Goal: Transaction & Acquisition: Purchase product/service

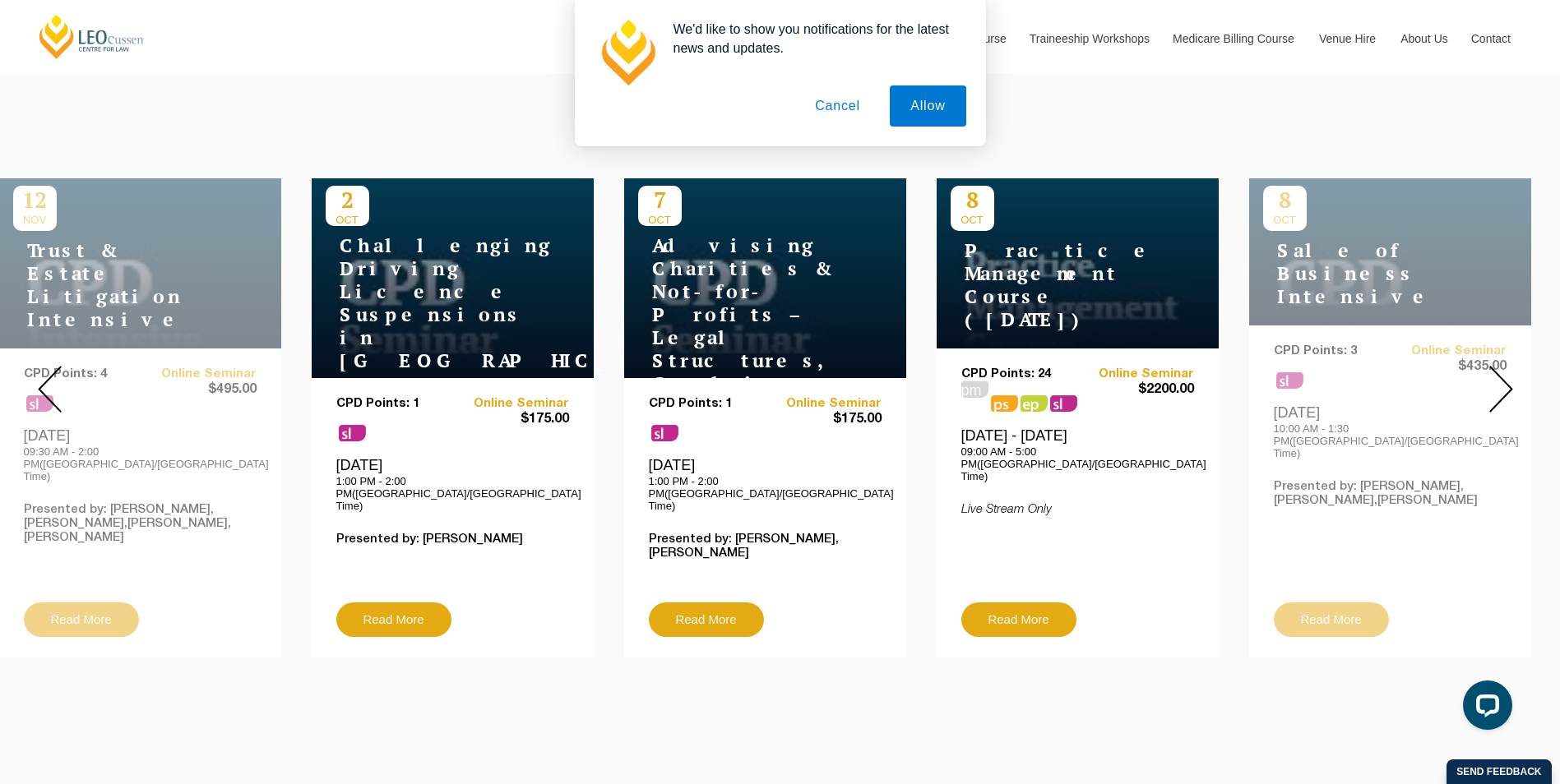
click at [1502, 384] on img at bounding box center [1501, 389] width 24 height 47
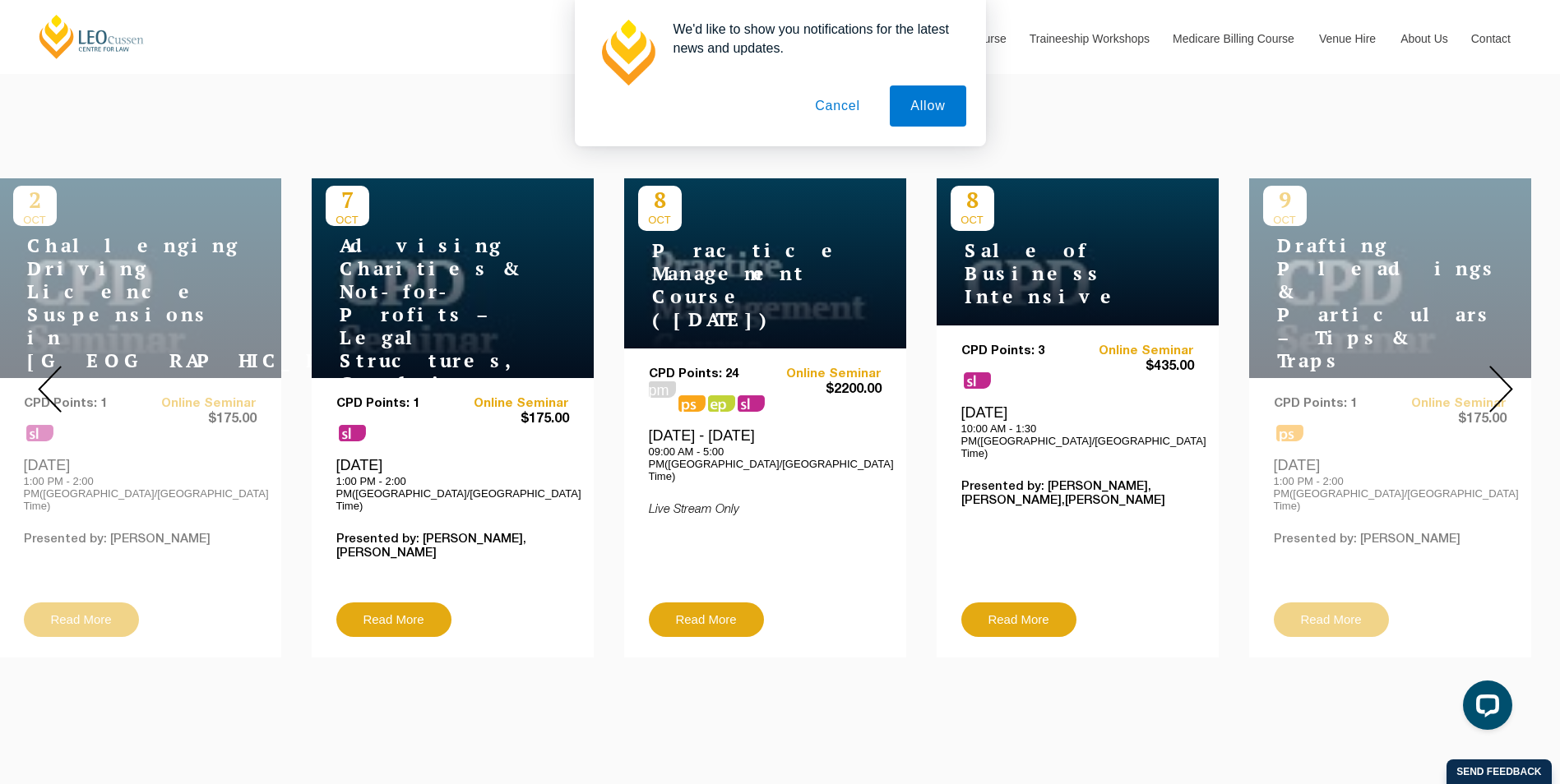
click at [1498, 381] on img at bounding box center [1501, 389] width 24 height 47
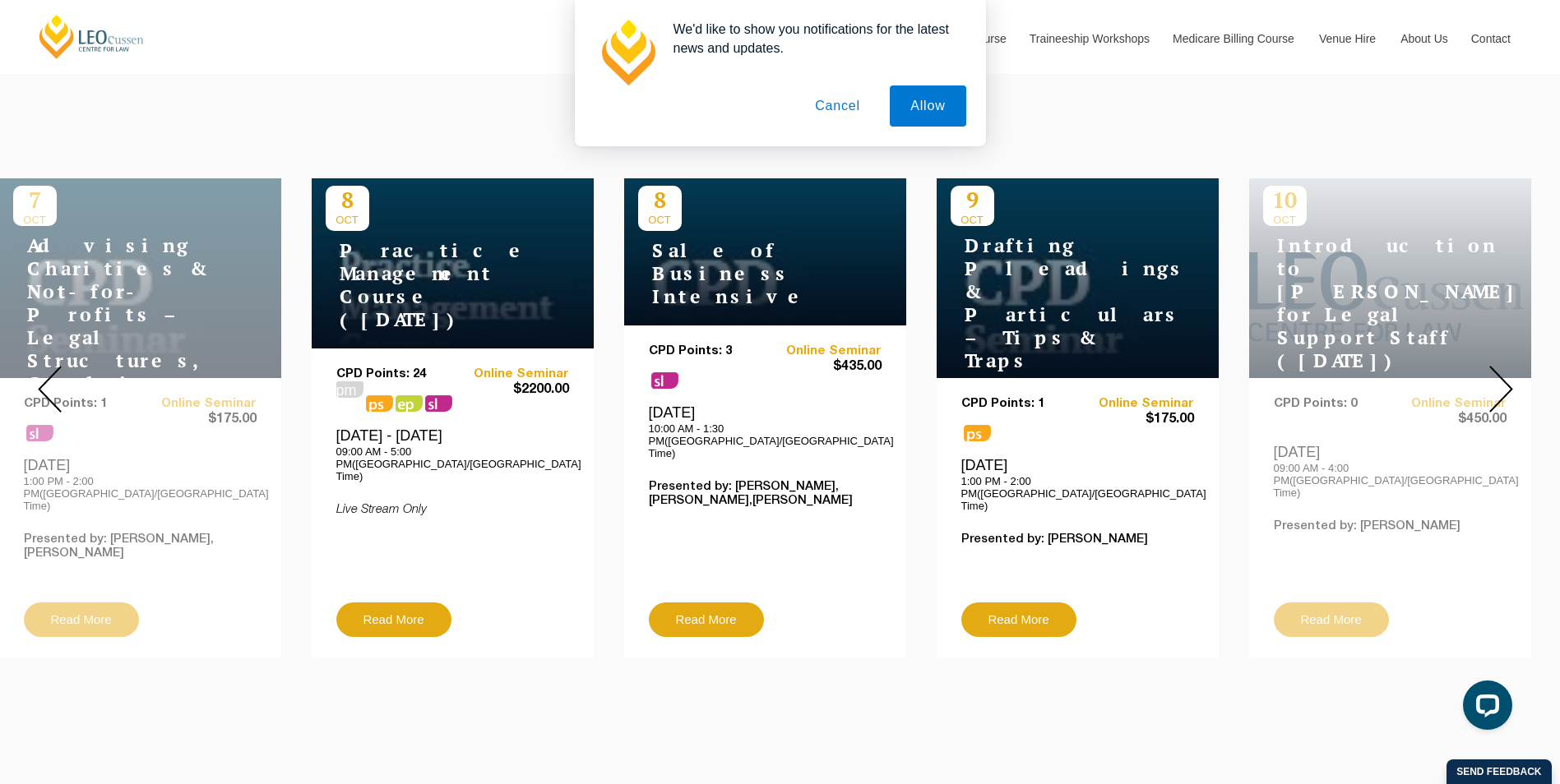
click at [1498, 381] on img at bounding box center [1501, 389] width 24 height 47
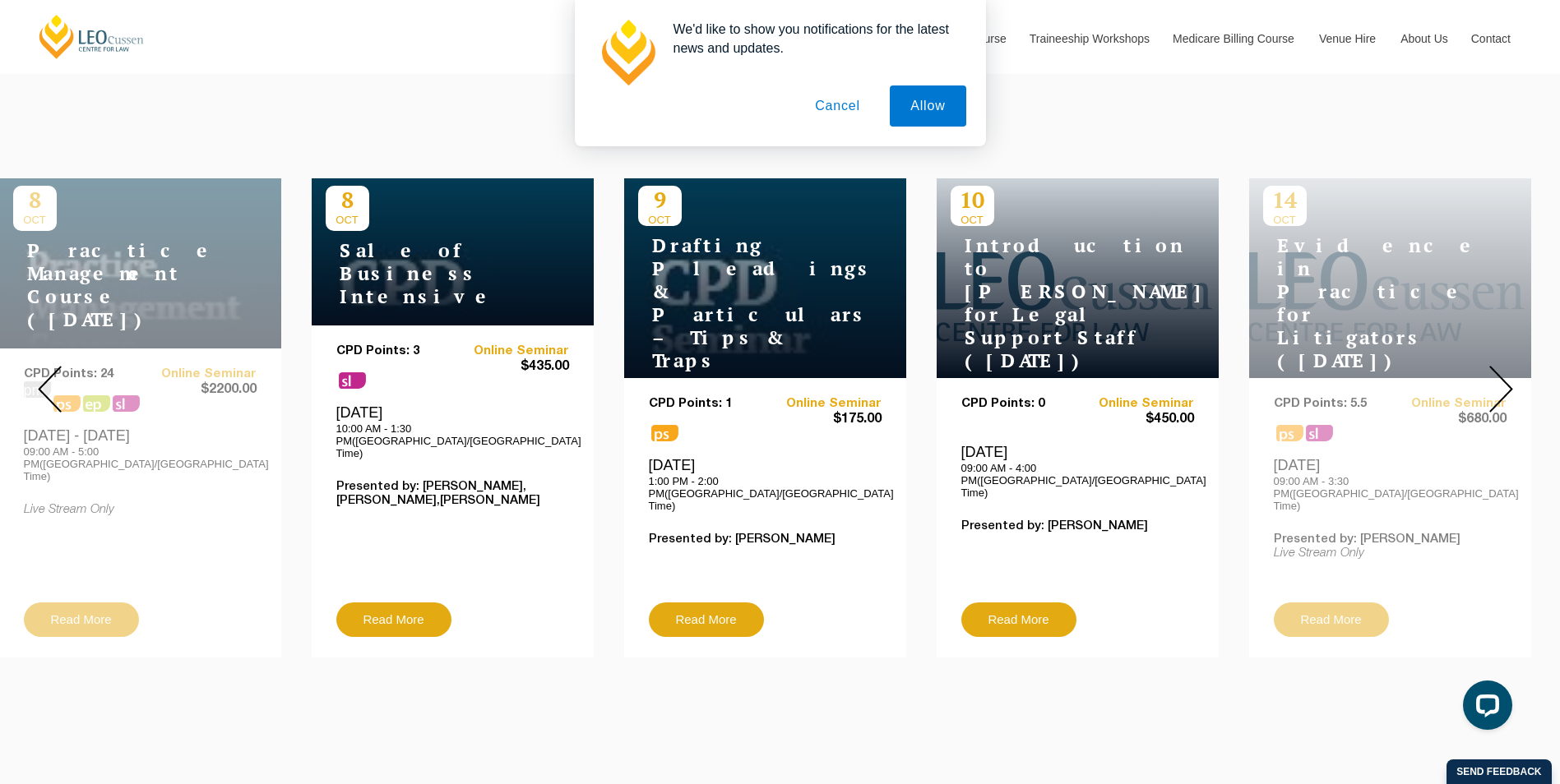
click at [1498, 381] on img at bounding box center [1501, 389] width 24 height 47
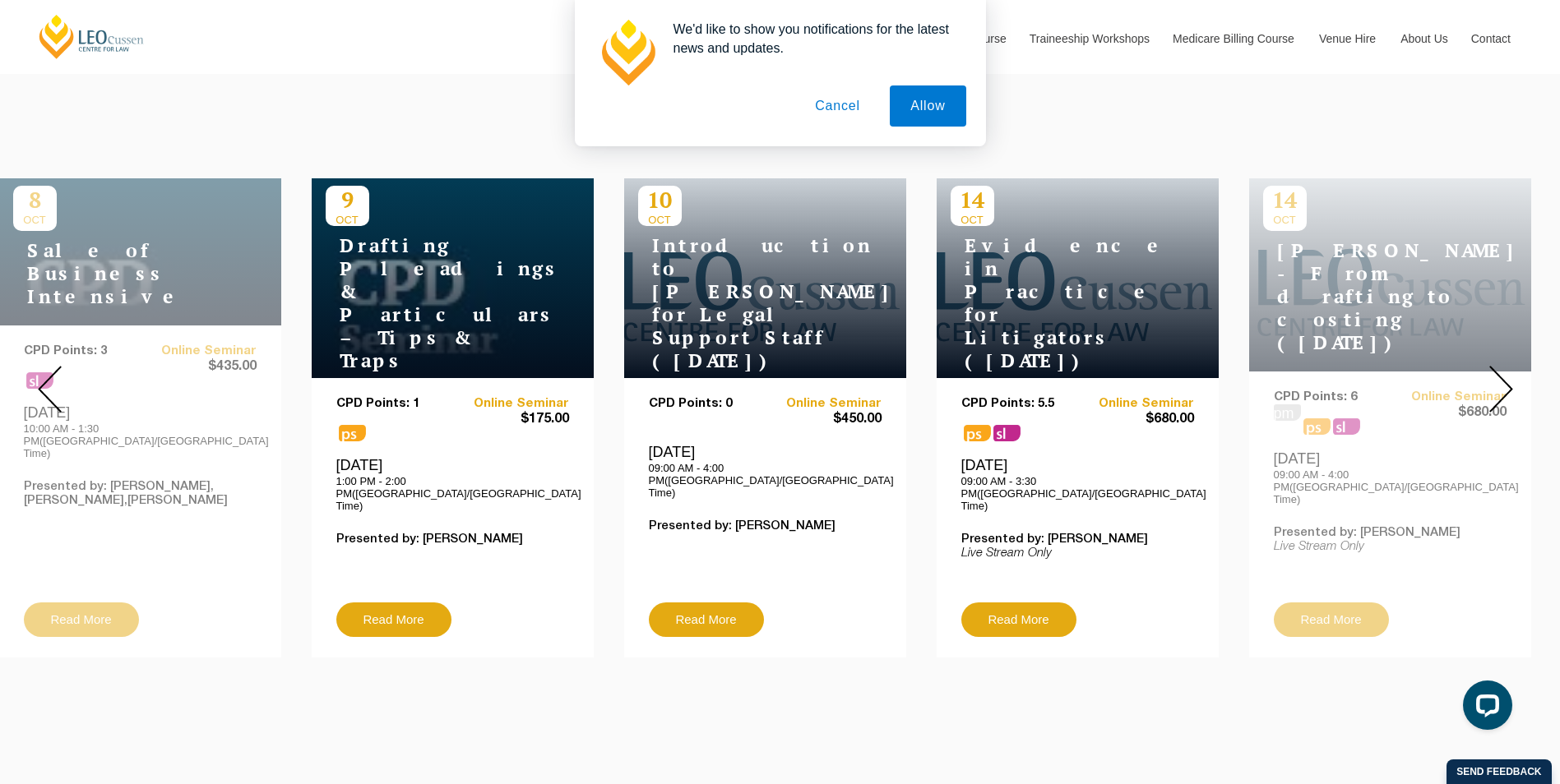
click at [1498, 381] on img at bounding box center [1501, 389] width 24 height 47
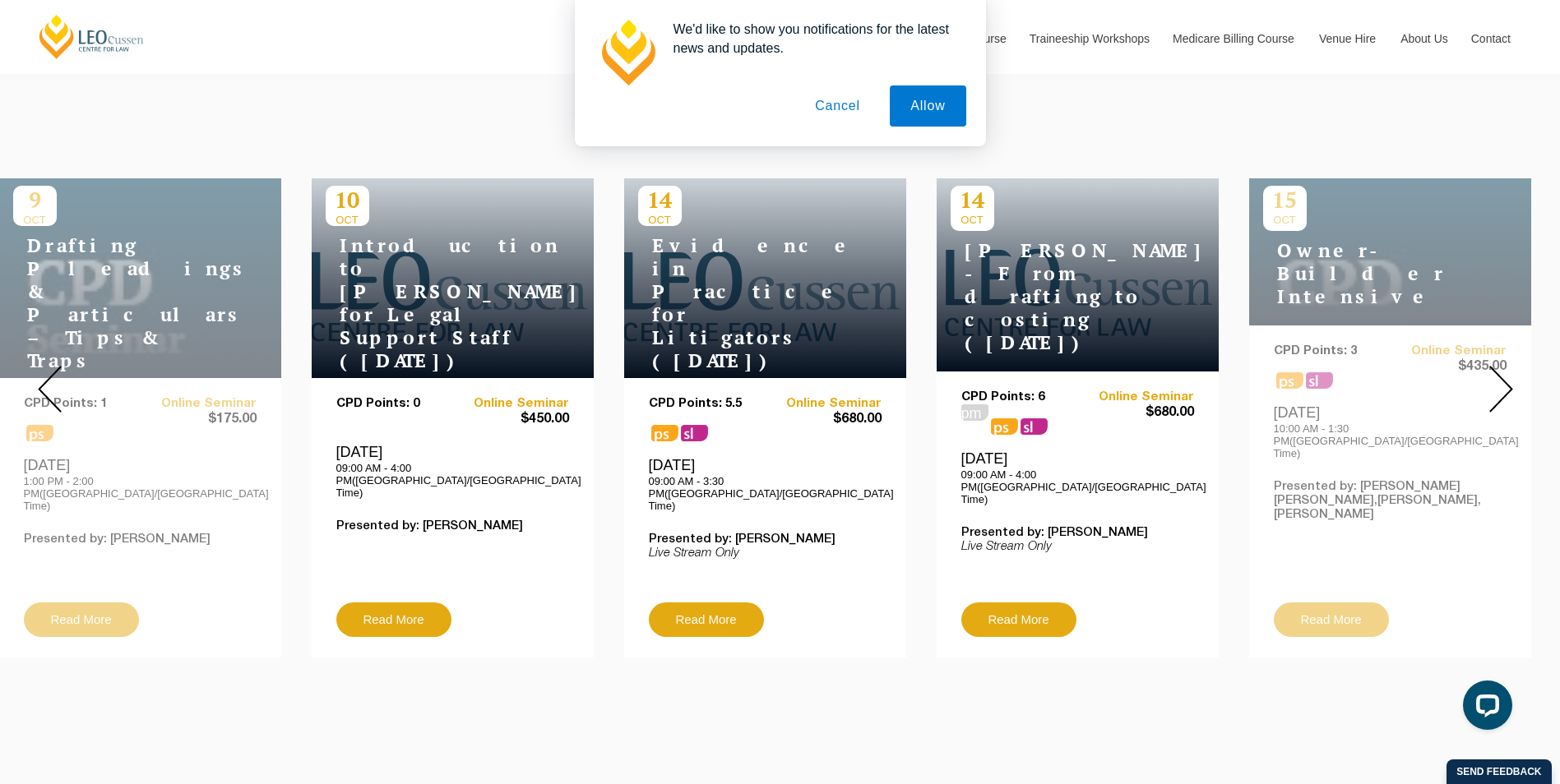
click at [1498, 381] on img at bounding box center [1501, 389] width 24 height 47
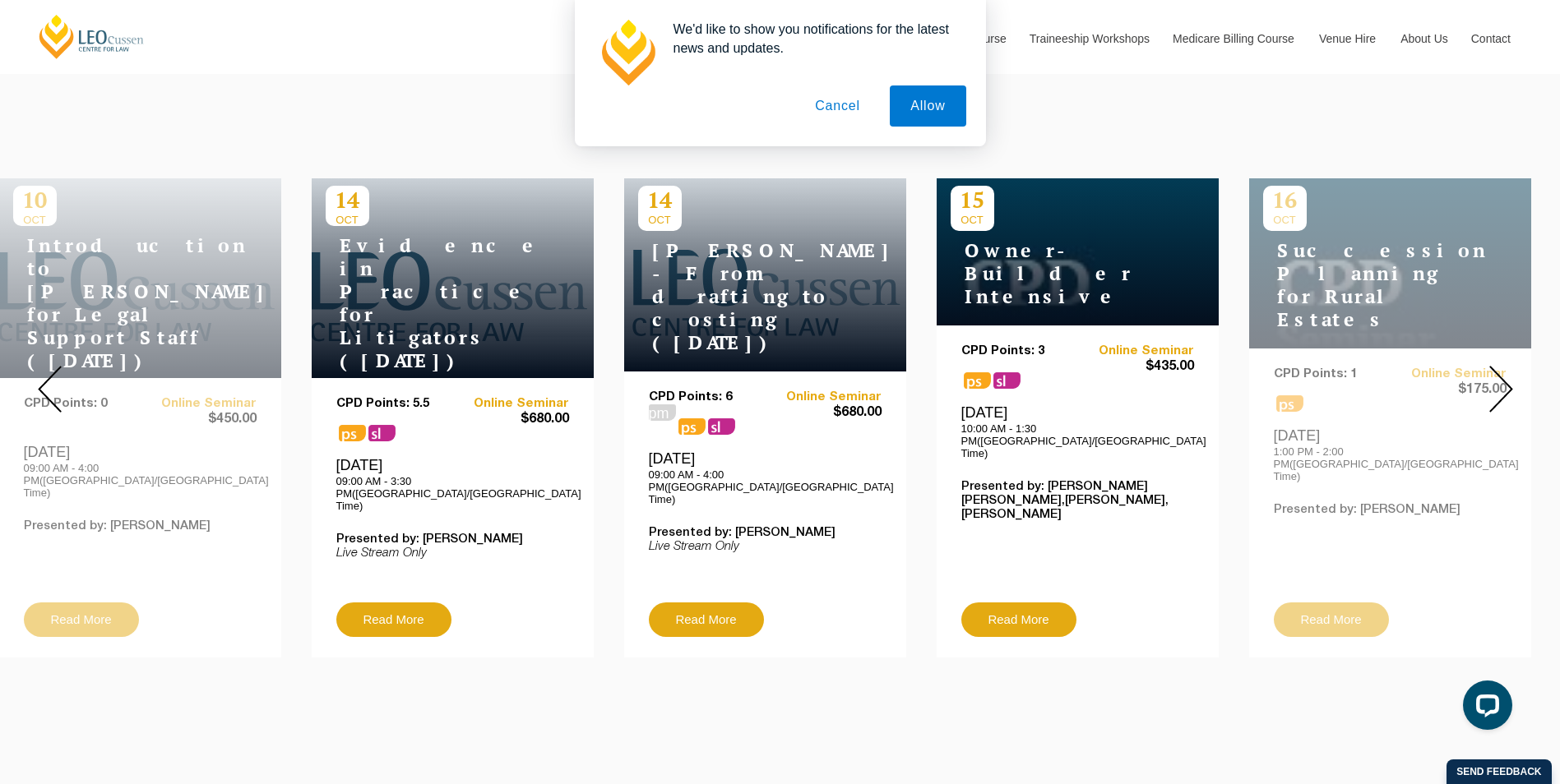
click at [1498, 381] on img at bounding box center [1501, 389] width 24 height 47
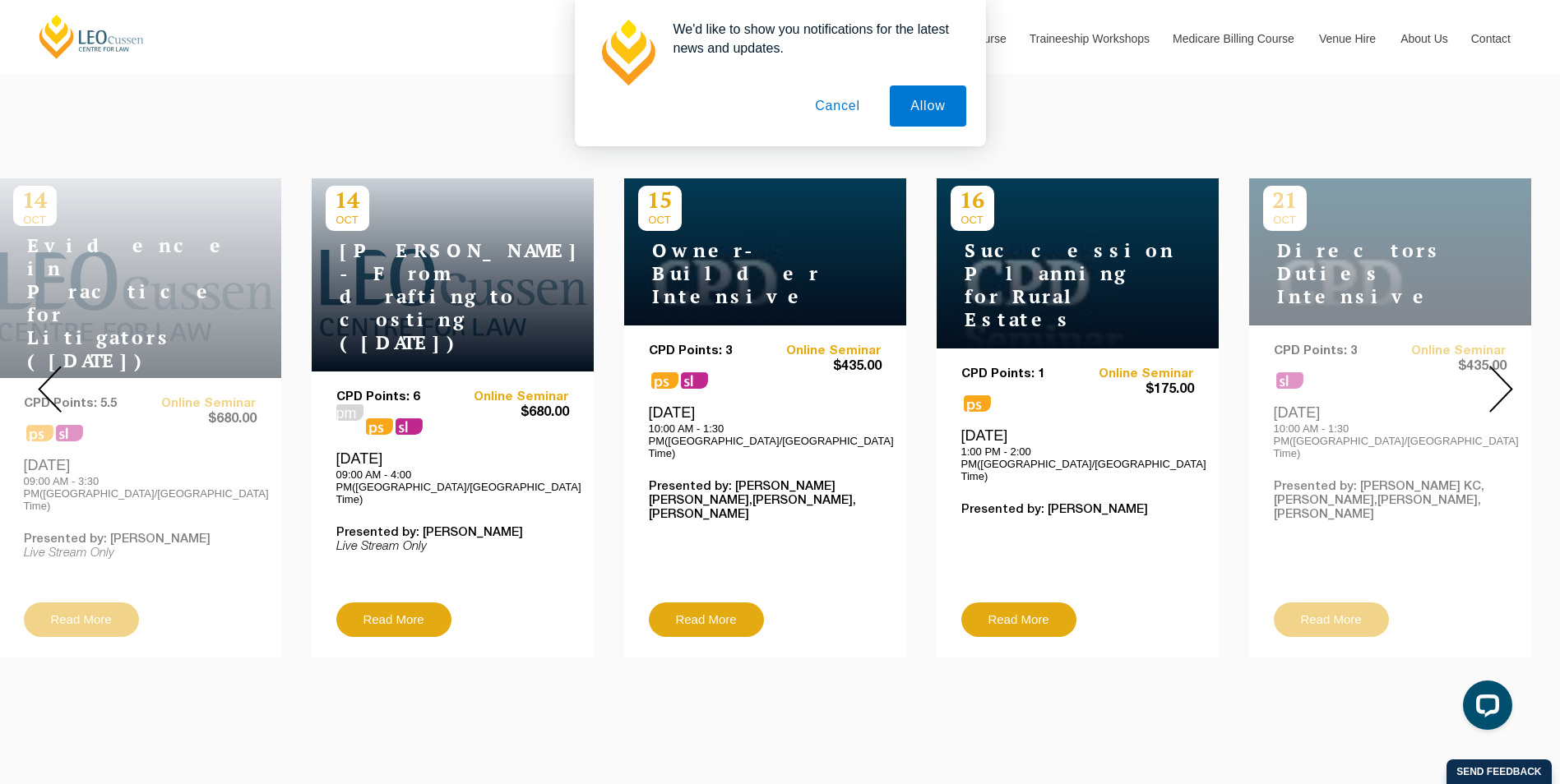
click at [1498, 381] on img at bounding box center [1501, 389] width 24 height 47
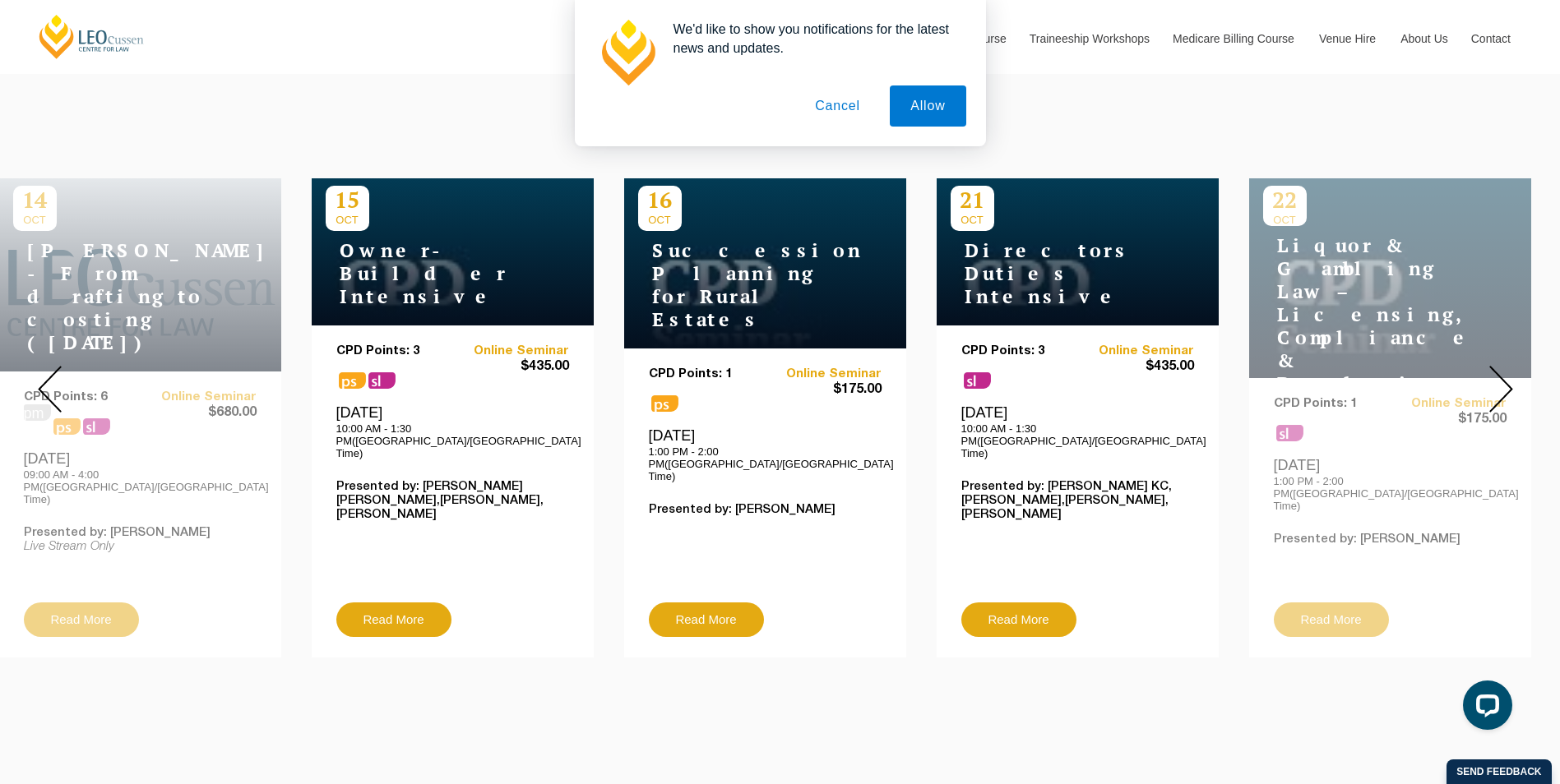
click at [1498, 381] on img at bounding box center [1501, 389] width 24 height 47
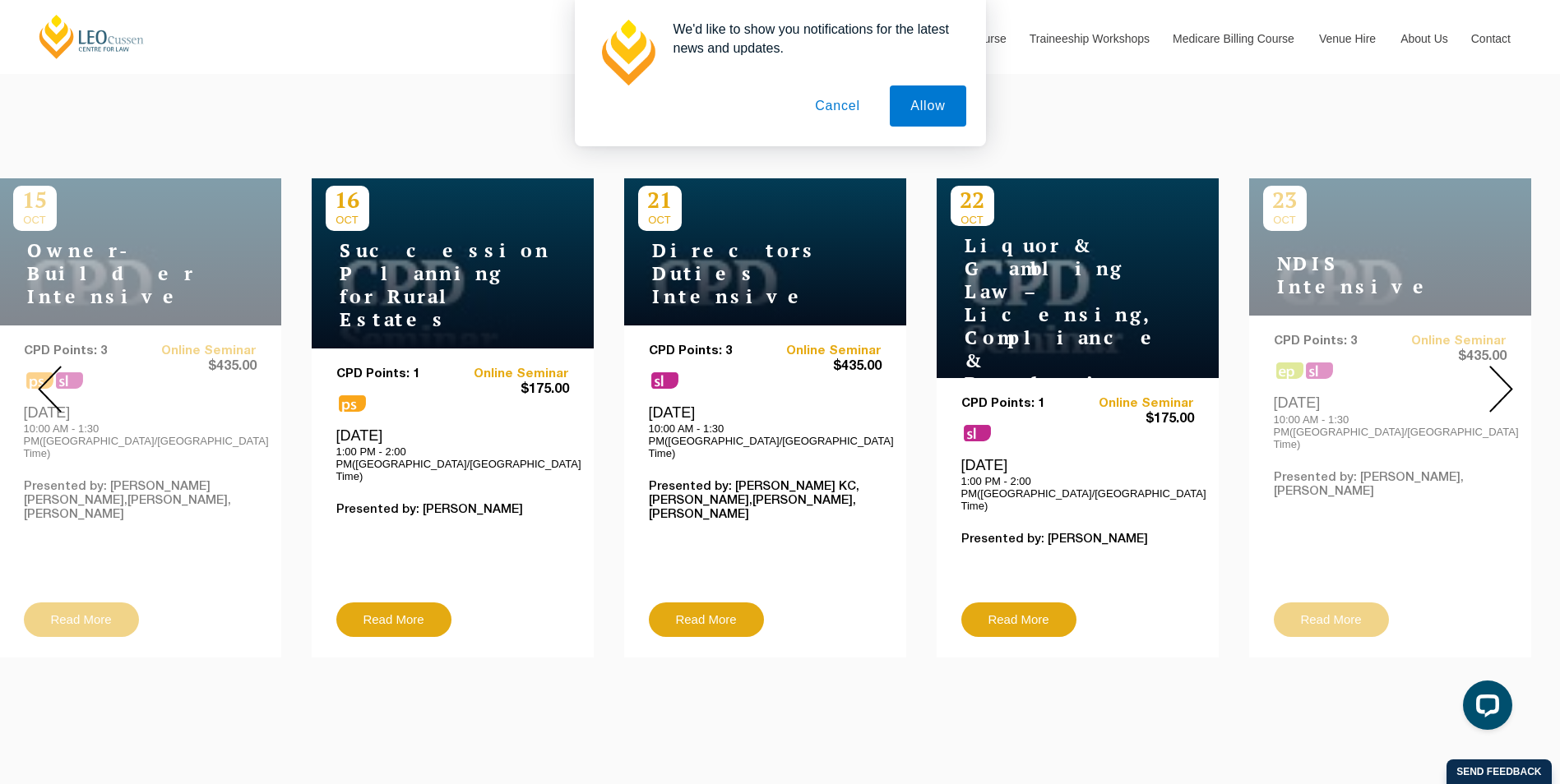
click at [1498, 381] on img at bounding box center [1501, 389] width 24 height 47
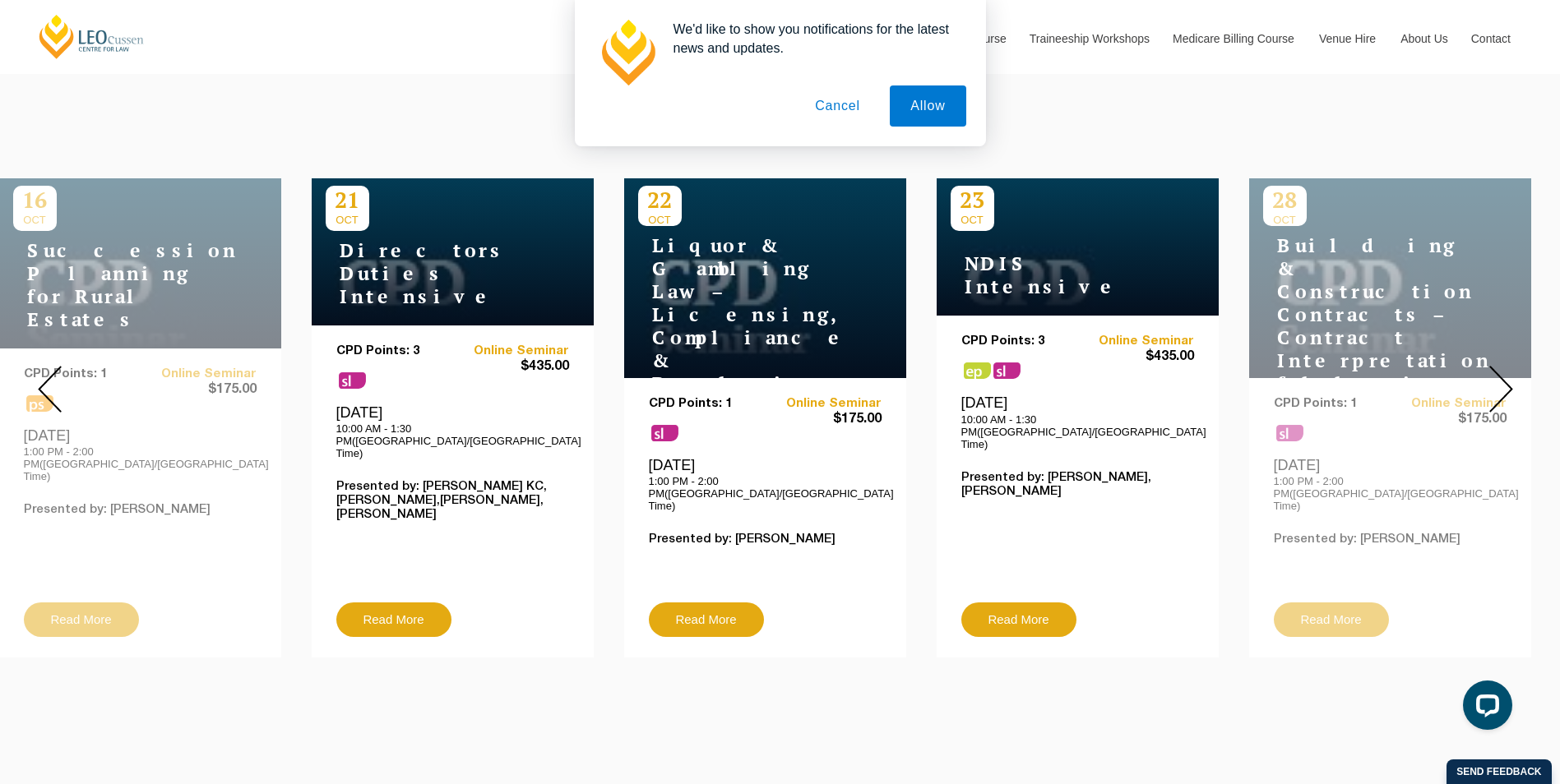
click at [1498, 381] on img at bounding box center [1501, 389] width 24 height 47
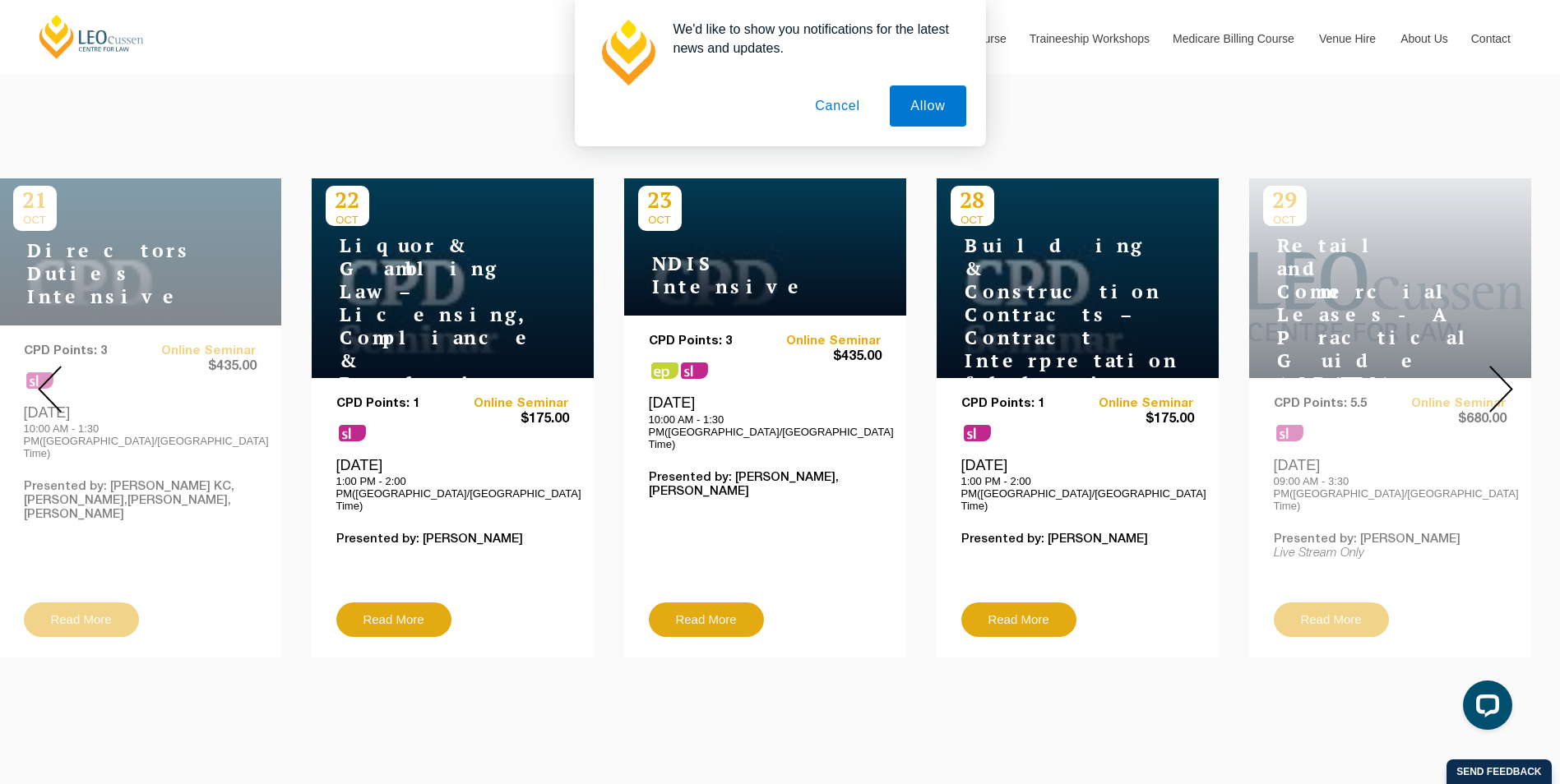
click at [1357, 383] on div "29 OCT Retail and Commercial Leases - A Practical Guide (October 2025) CPD Poin…" at bounding box center [1390, 417] width 282 height 479
click at [1499, 380] on img at bounding box center [1501, 389] width 24 height 47
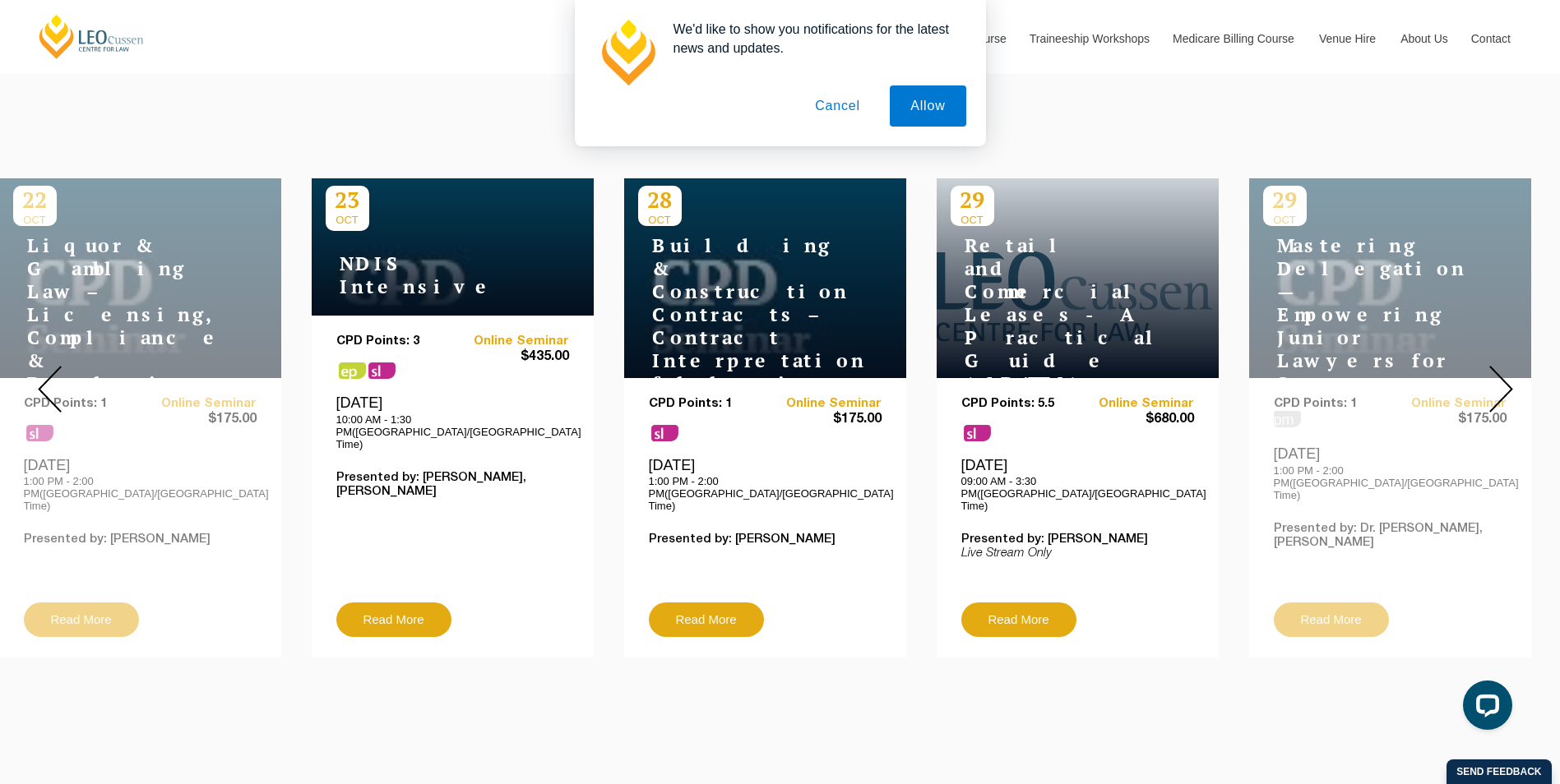
click at [1069, 295] on h4 "Retail and Commercial Leases - A Practical Guide ([DATE])" at bounding box center [1054, 315] width 205 height 161
click at [1006, 606] on link "Read More" at bounding box center [1020, 620] width 116 height 35
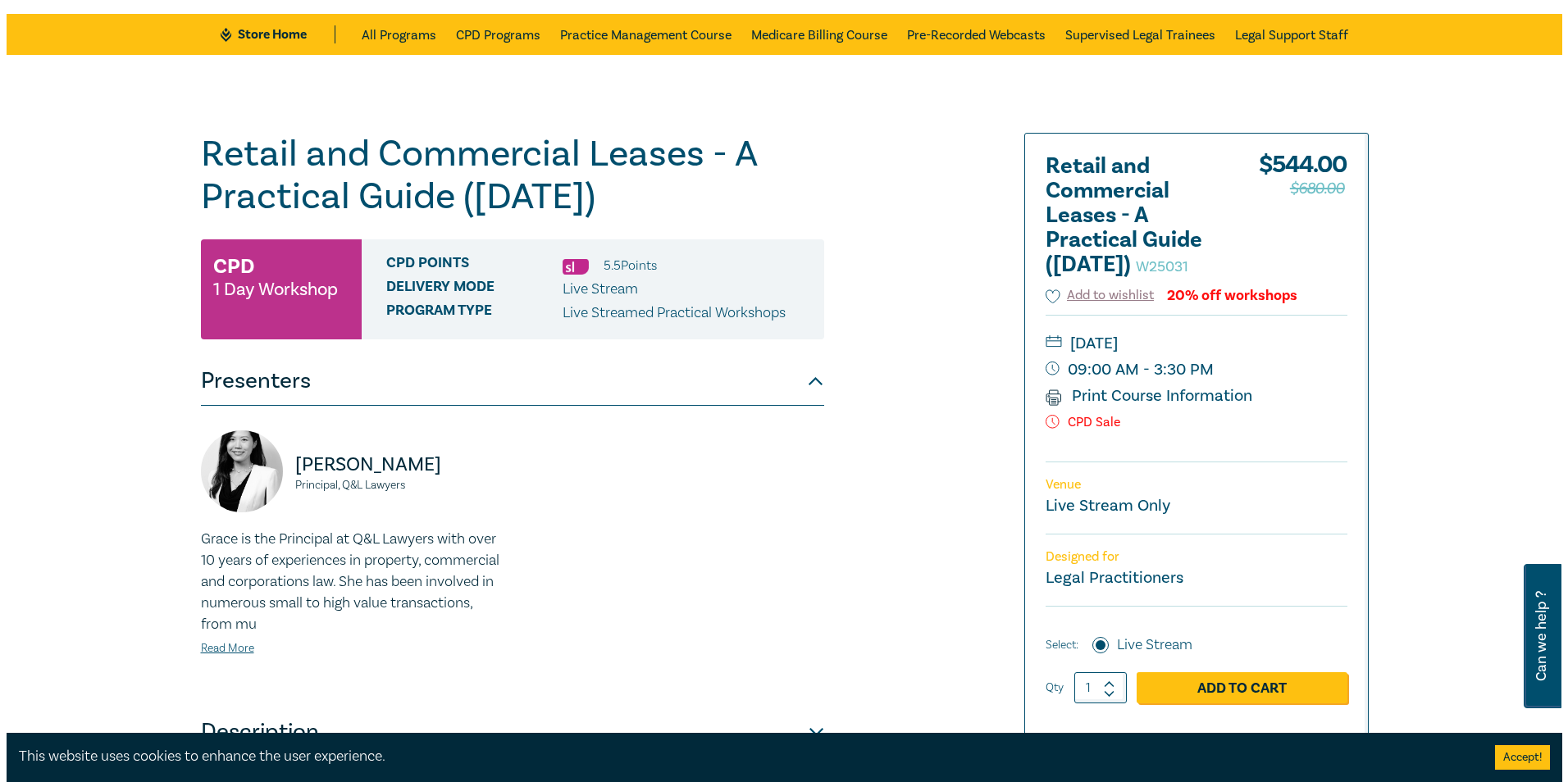
scroll to position [164, 0]
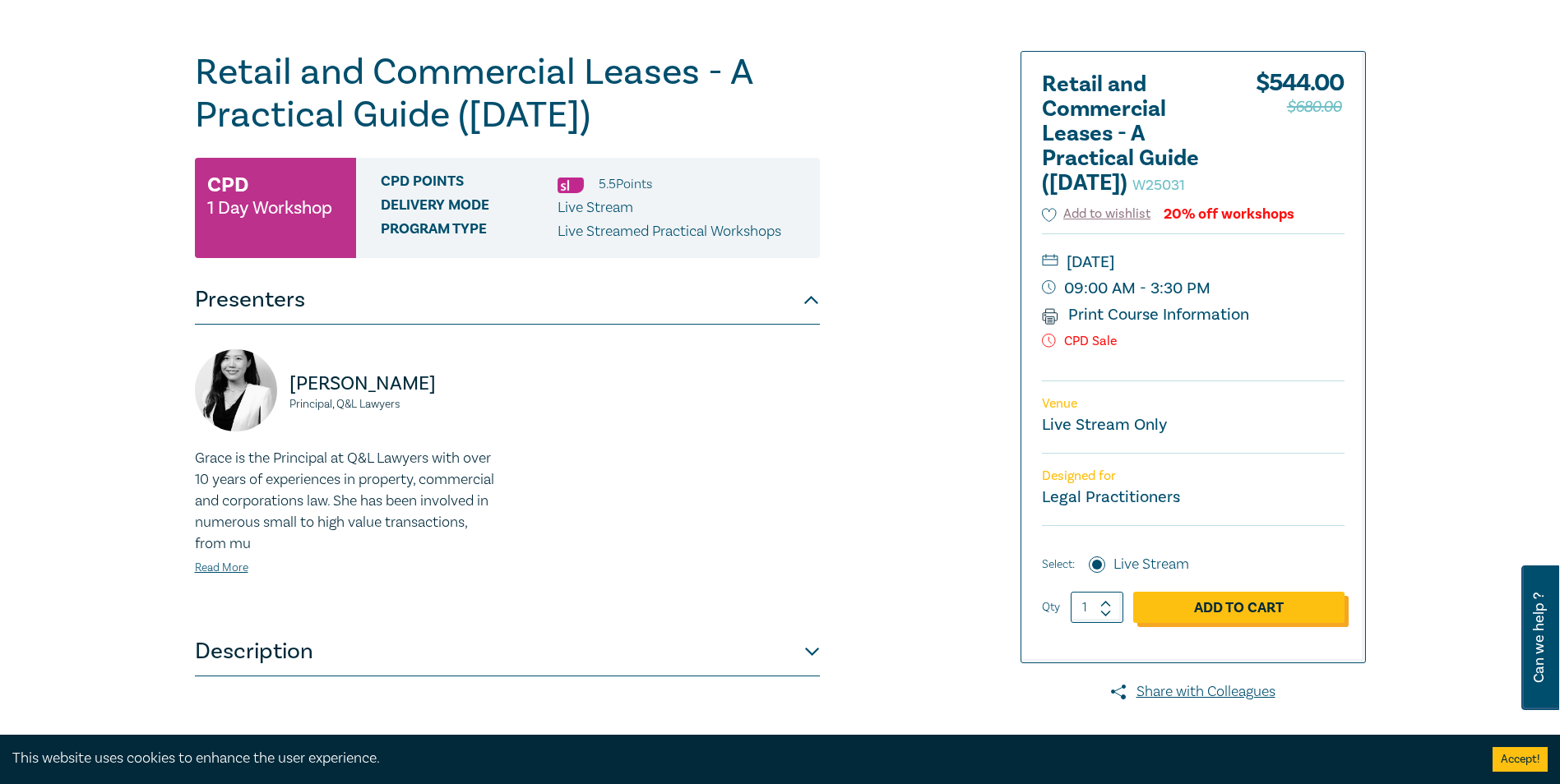
click at [1234, 623] on link "Add to Cart" at bounding box center [1239, 607] width 211 height 31
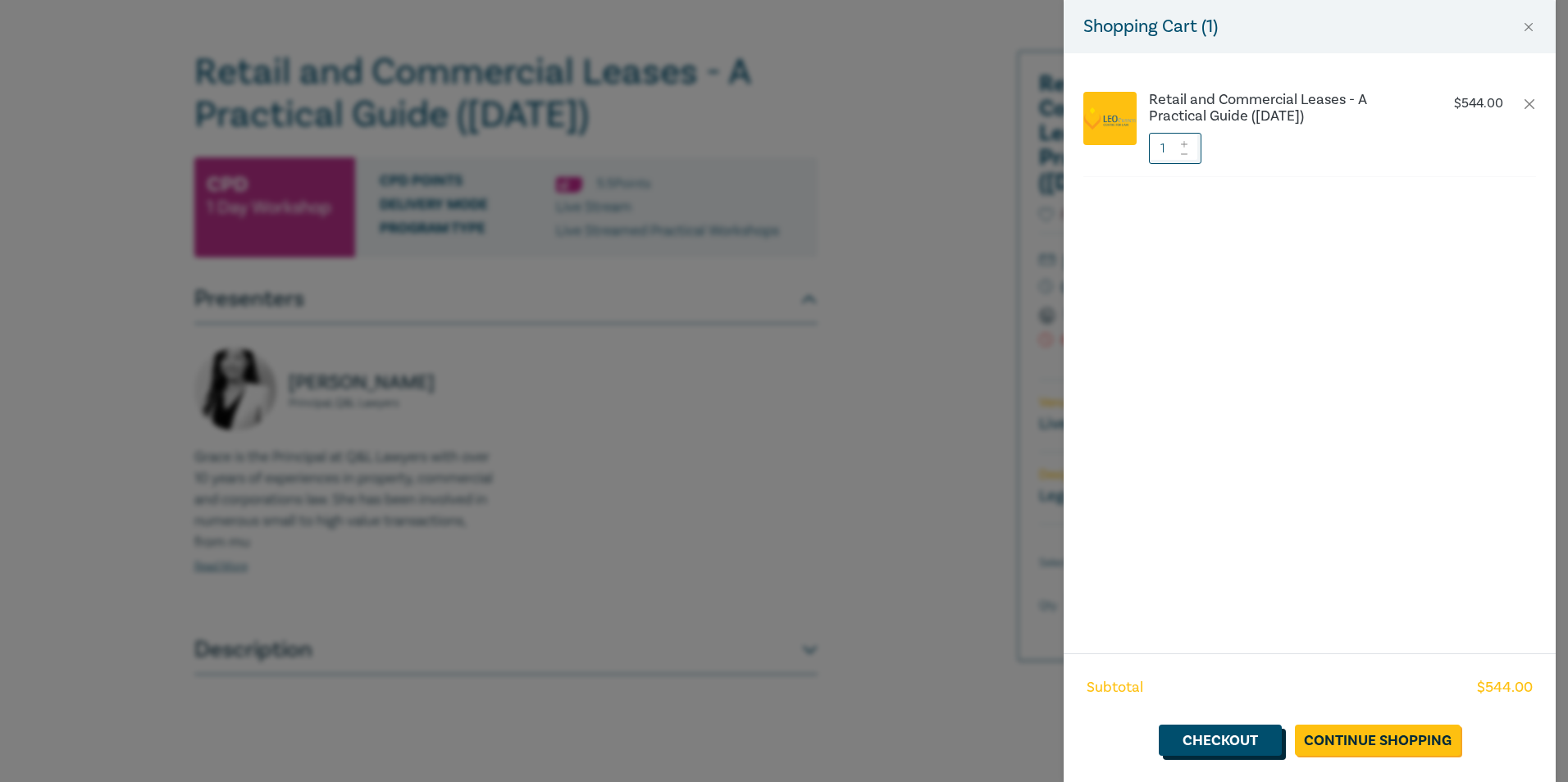
click at [1220, 741] on link "Checkout" at bounding box center [1220, 739] width 123 height 31
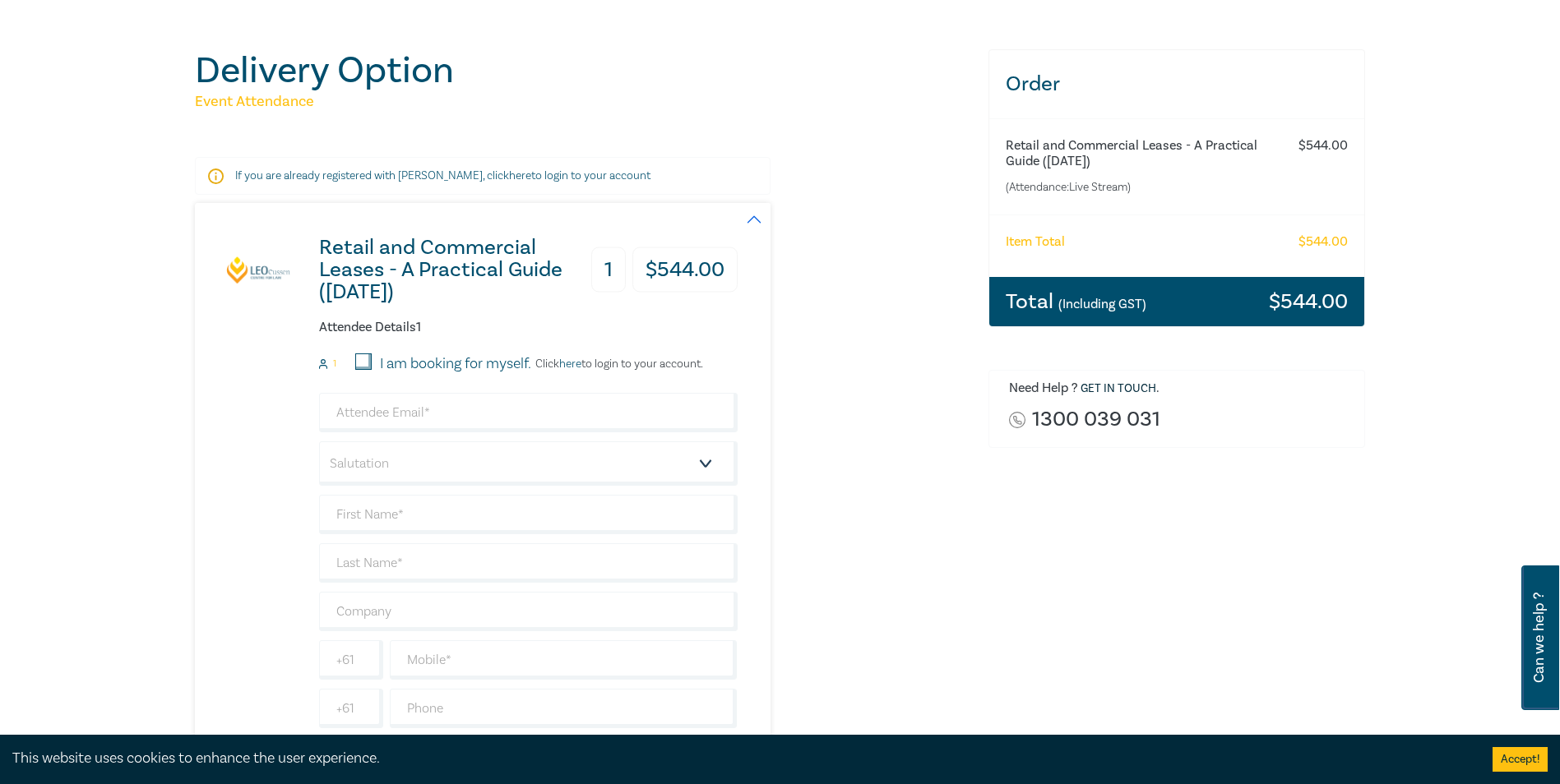
scroll to position [164, 0]
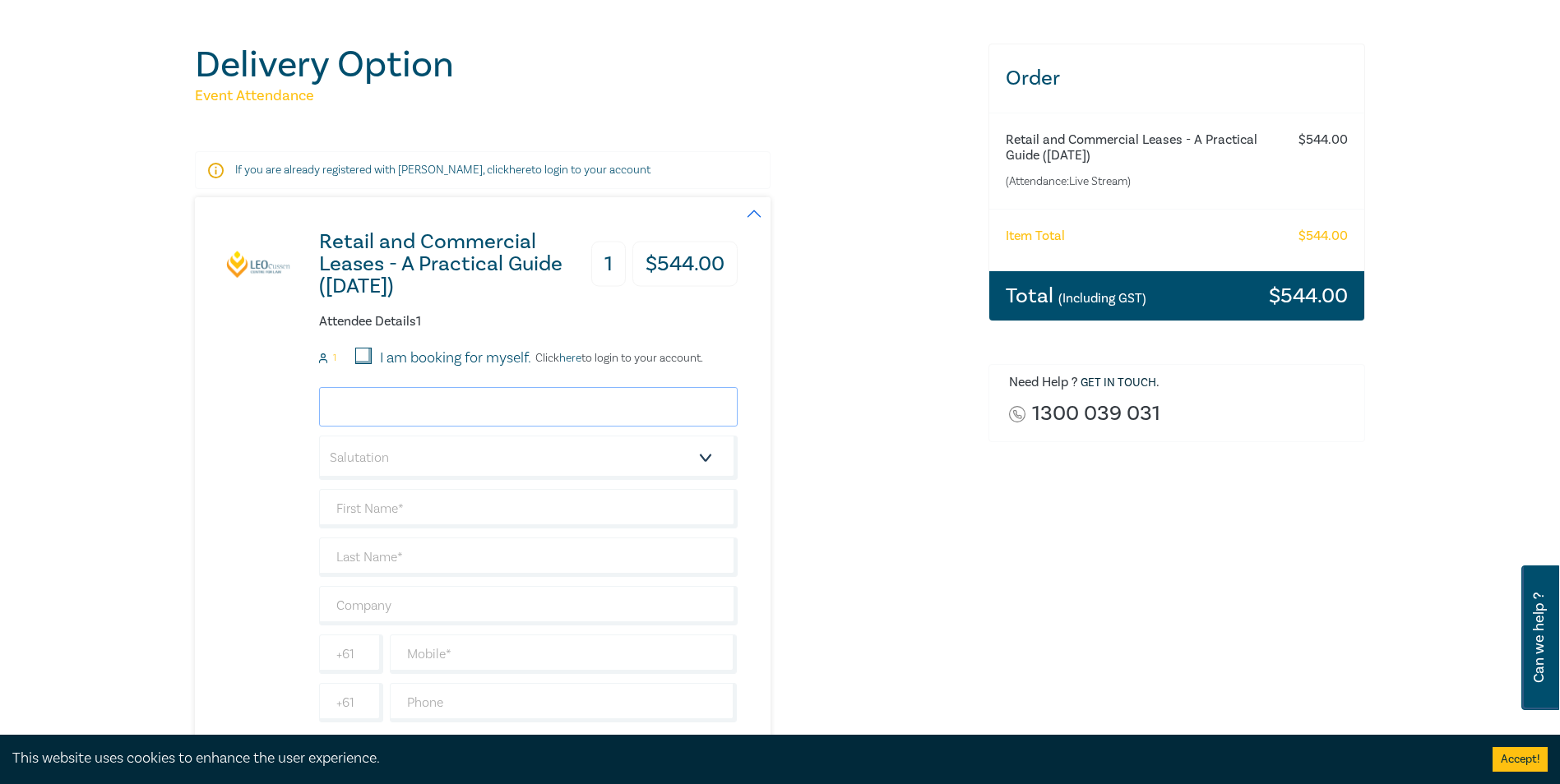
click at [430, 402] on input "email" at bounding box center [528, 407] width 419 height 40
type input "[PERSON_NAME][EMAIL_ADDRESS][DOMAIN_NAME]"
type input "[PERSON_NAME]"
type input "SLB Legal"
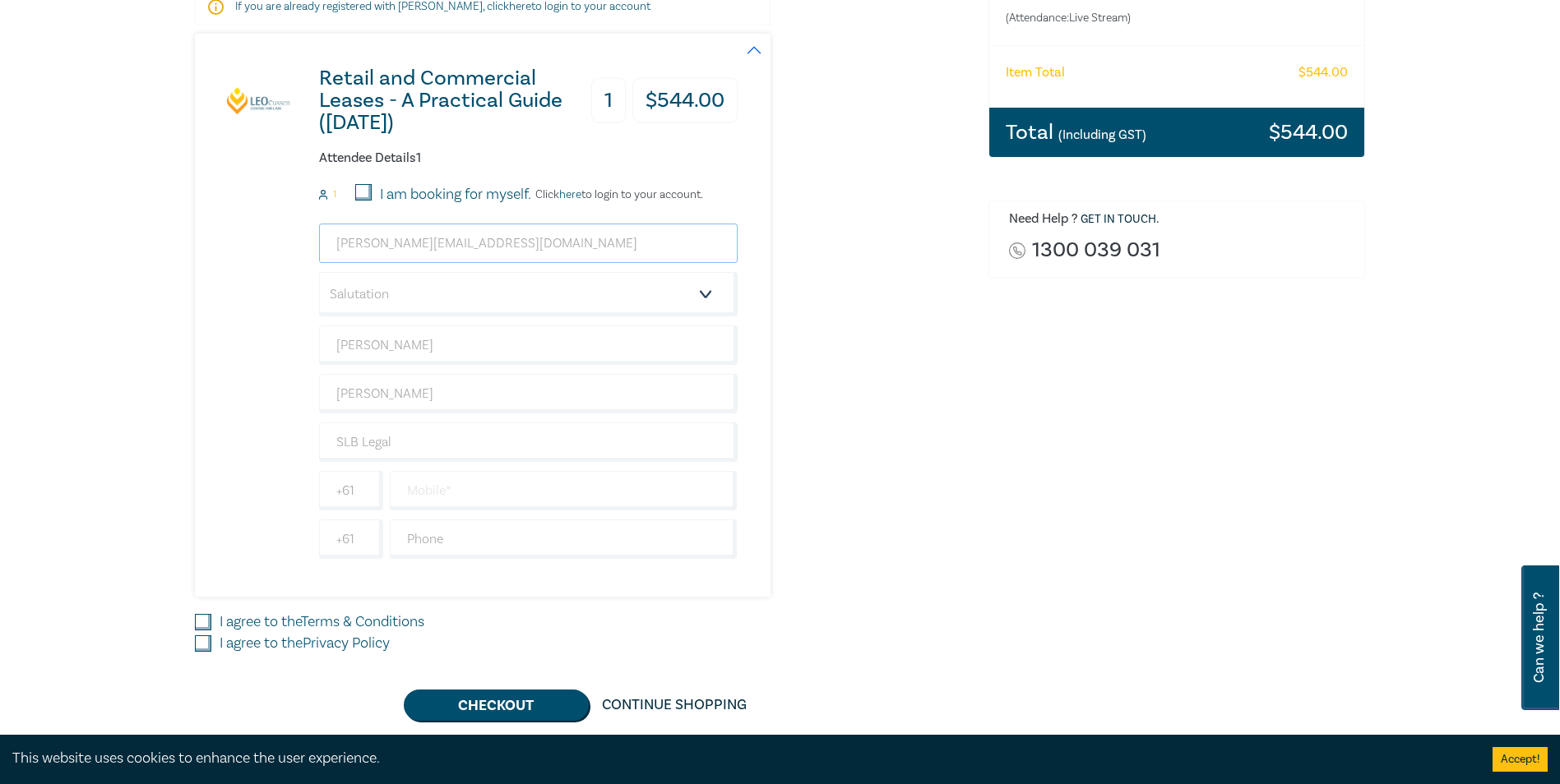
scroll to position [329, 0]
click at [451, 486] on input "text" at bounding box center [563, 490] width 348 height 40
type input "0422839223"
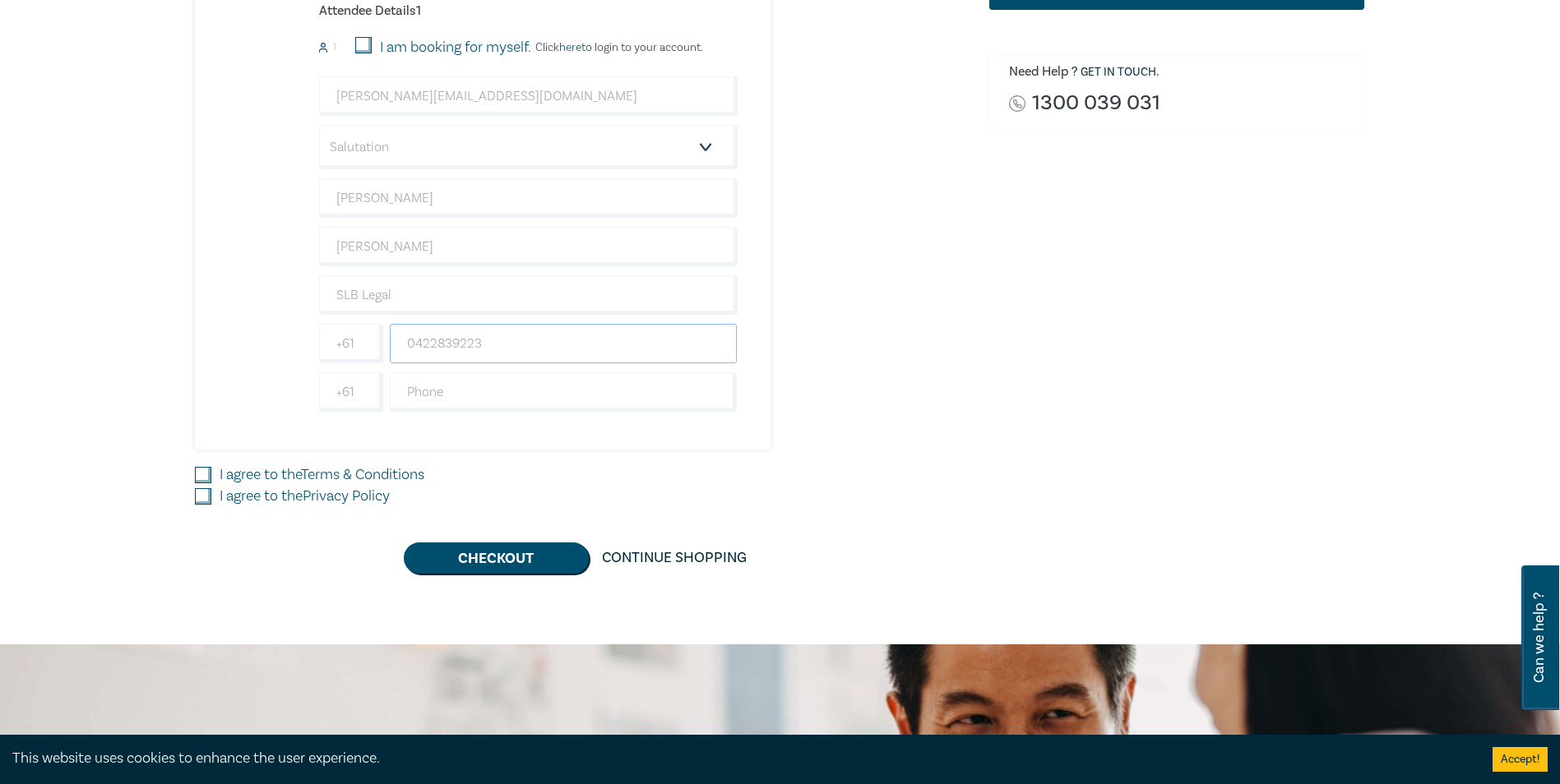
scroll to position [493, 0]
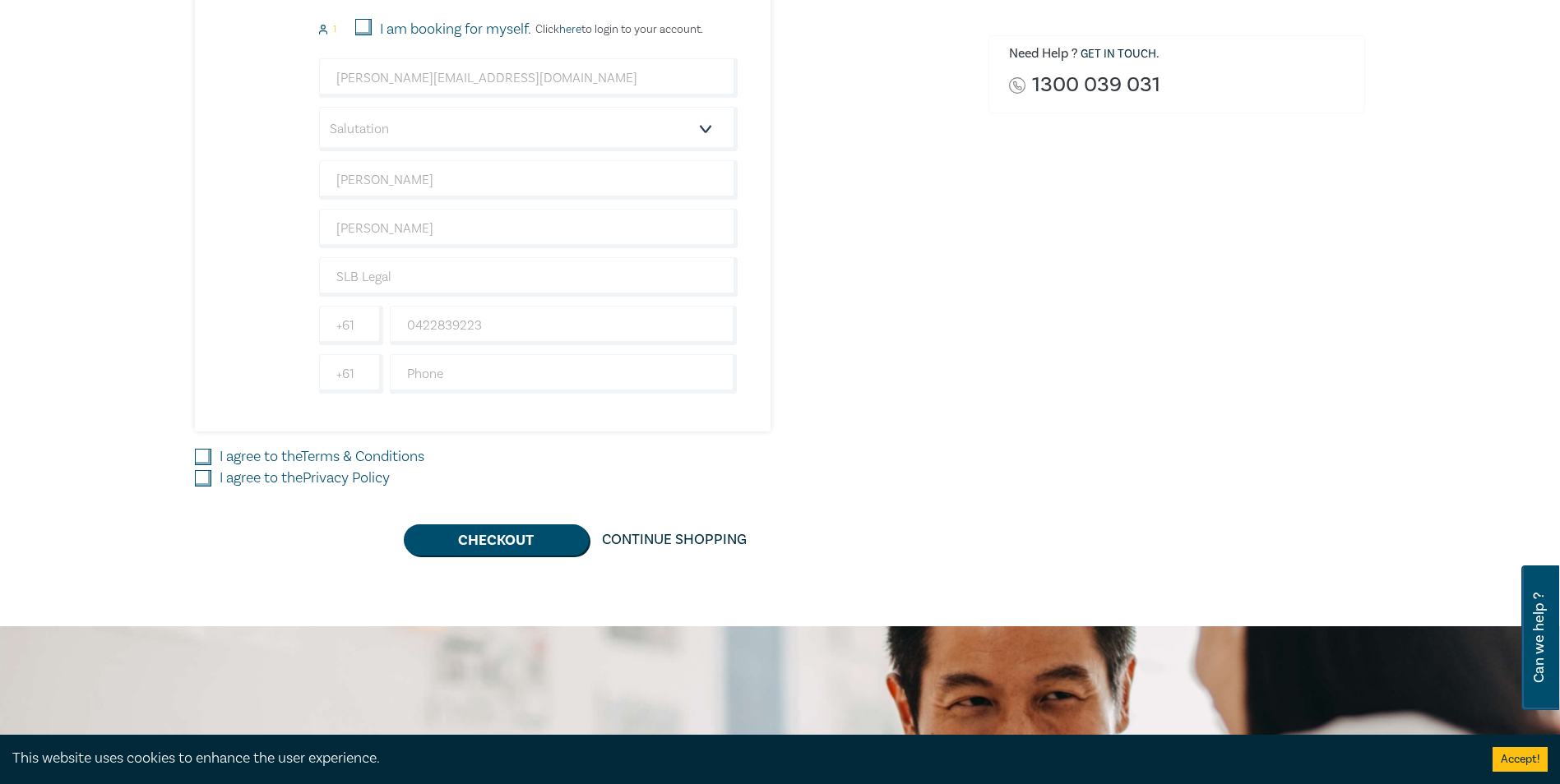
click at [208, 457] on input "I agree to the Terms & Conditions" at bounding box center [203, 457] width 17 height 17
checkbox input "true"
click at [206, 475] on input "I agree to the Privacy Policy" at bounding box center [203, 478] width 17 height 17
checkbox input "true"
click at [506, 543] on button "Checkout" at bounding box center [496, 539] width 185 height 31
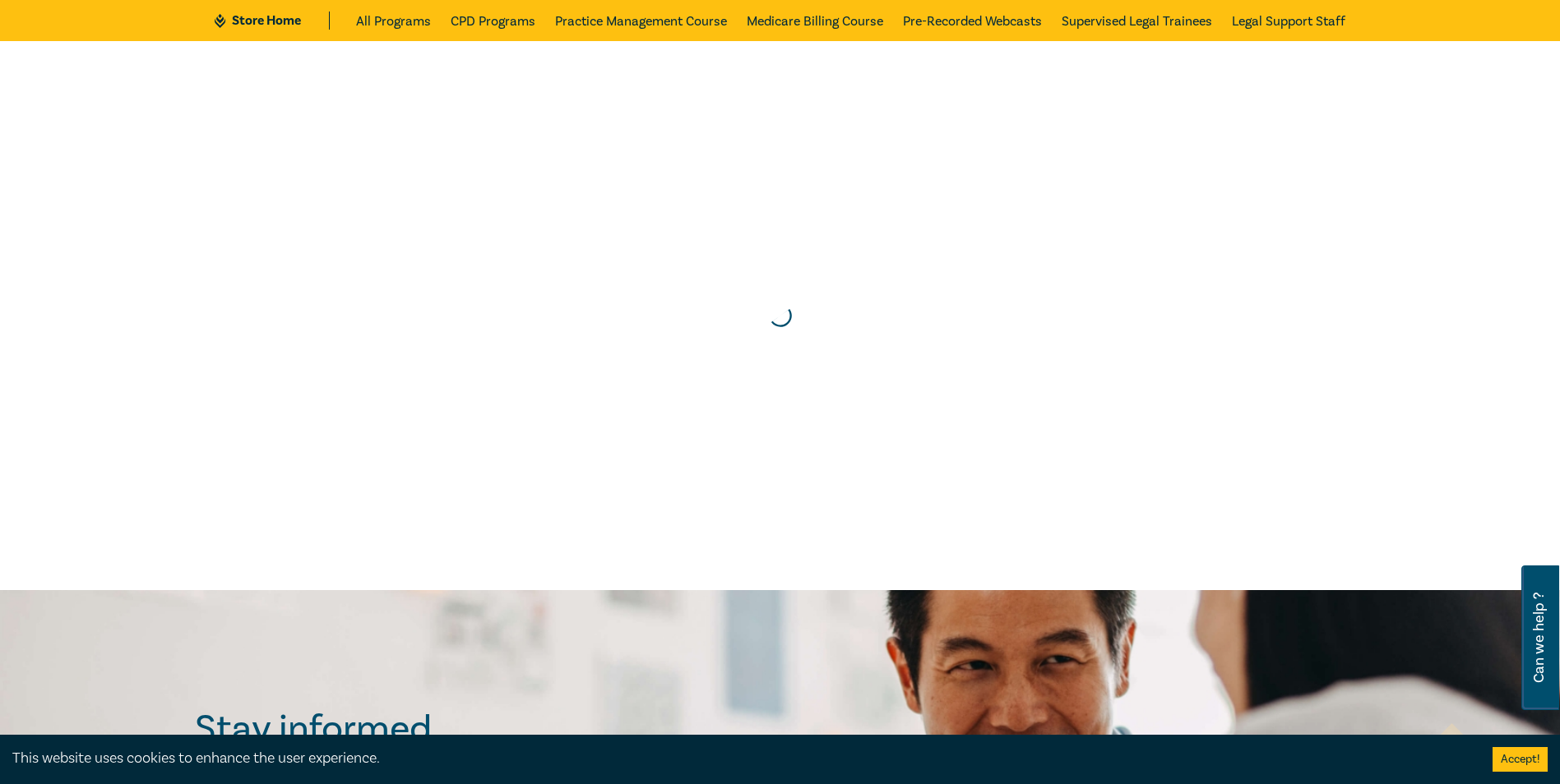
scroll to position [0, 0]
